Goal: Information Seeking & Learning: Learn about a topic

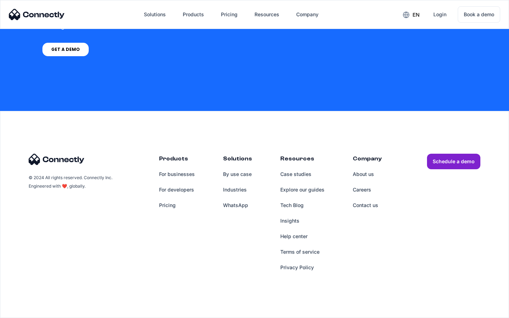
scroll to position [536, 0]
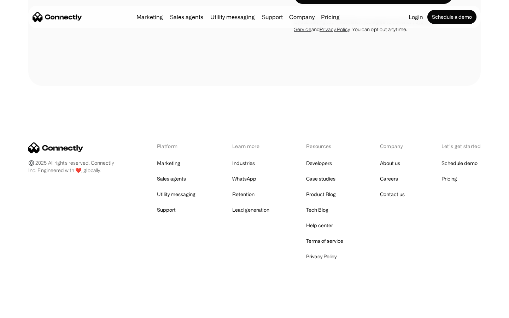
scroll to position [751, 0]
